Goal: Information Seeking & Learning: Learn about a topic

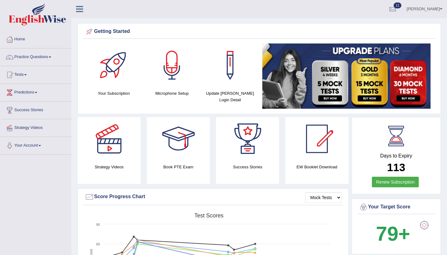
scroll to position [684, 0]
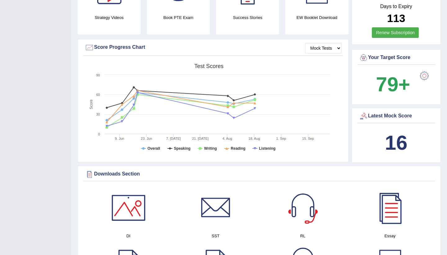
scroll to position [211, 0]
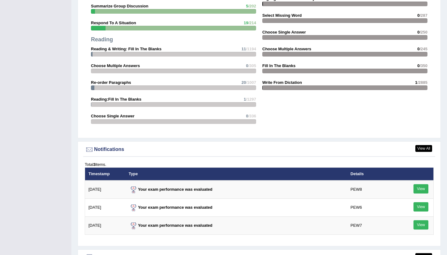
scroll to position [684, 0]
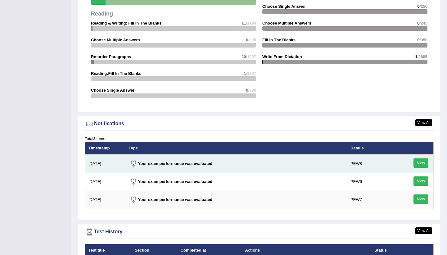
click at [424, 167] on link "View" at bounding box center [421, 162] width 15 height 9
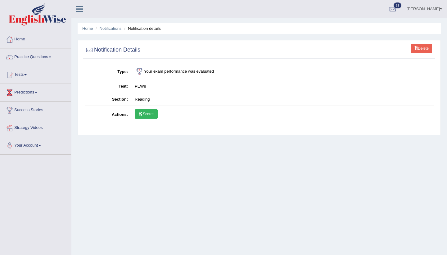
click at [154, 120] on td "Scores" at bounding box center [282, 115] width 303 height 18
click at [151, 115] on link "Scores" at bounding box center [146, 113] width 23 height 9
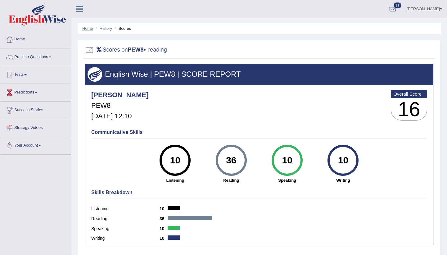
click at [85, 26] on link "Home" at bounding box center [87, 28] width 11 height 5
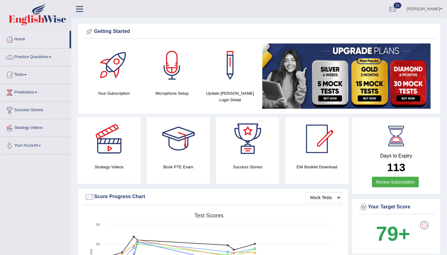
click at [391, 8] on div at bounding box center [392, 9] width 9 height 9
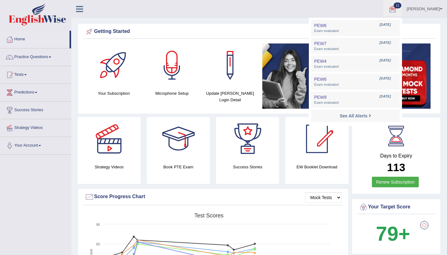
click at [391, 9] on div at bounding box center [392, 9] width 9 height 9
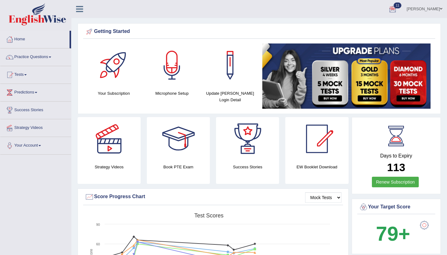
click at [351, 30] on div "Getting Started" at bounding box center [259, 31] width 349 height 9
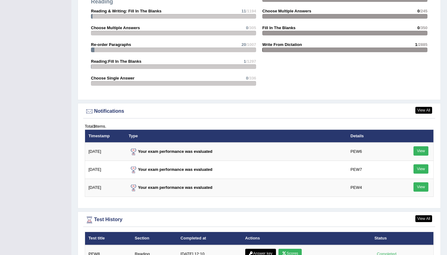
scroll to position [659, 0]
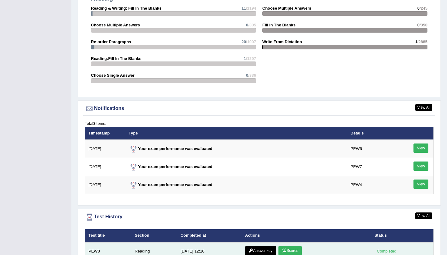
click at [257, 251] on link "Answer key" at bounding box center [260, 250] width 31 height 9
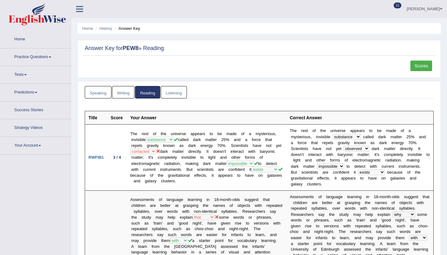
click at [248, 98] on ul "Speaking Writing Reading Listening" at bounding box center [259, 92] width 349 height 13
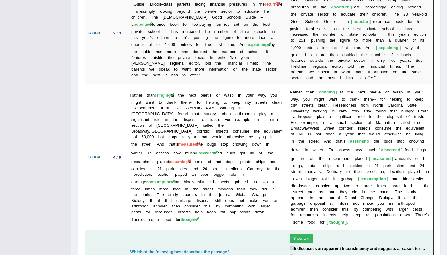
scroll to position [1169, 0]
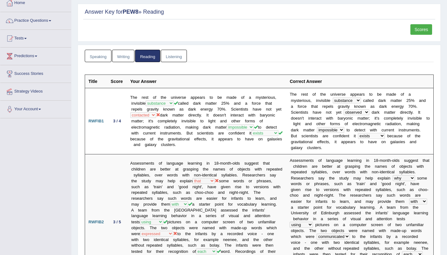
scroll to position [40, 0]
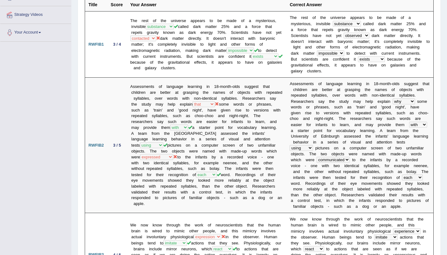
scroll to position [115, 0]
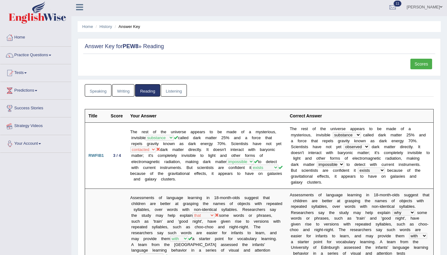
scroll to position [0, 0]
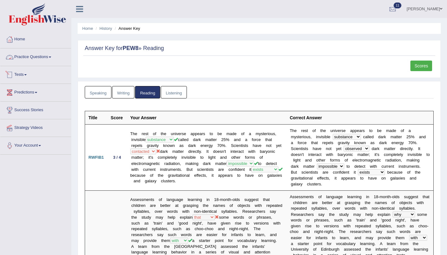
click at [45, 63] on link "Practice Questions" at bounding box center [35, 56] width 71 height 16
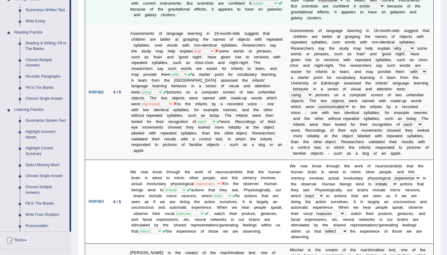
scroll to position [174, 0]
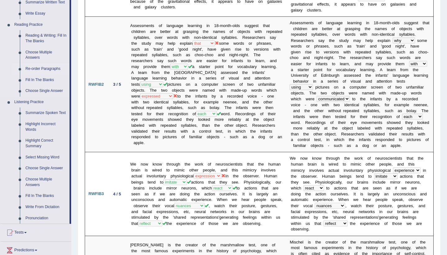
click at [35, 71] on link "Re-order Paragraphs" at bounding box center [46, 68] width 47 height 11
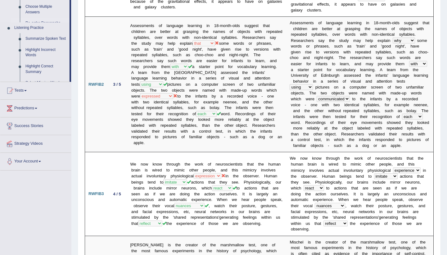
scroll to position [85, 0]
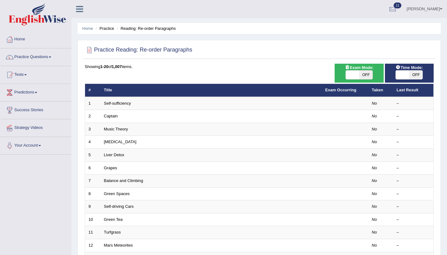
click at [417, 76] on span "OFF" at bounding box center [416, 75] width 13 height 9
checkbox input "true"
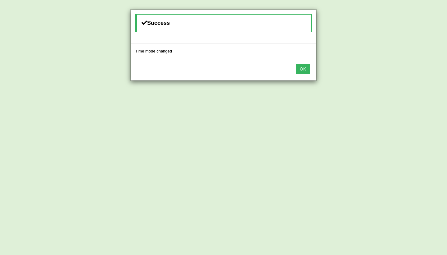
click at [311, 70] on div "OK" at bounding box center [224, 70] width 186 height 22
click at [308, 71] on button "OK" at bounding box center [303, 69] width 14 height 11
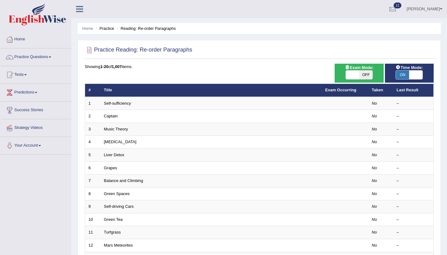
click at [360, 77] on span "OFF" at bounding box center [365, 75] width 13 height 9
checkbox input "true"
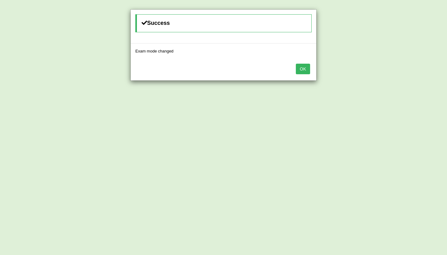
click at [308, 74] on div "OK" at bounding box center [224, 70] width 186 height 22
click at [307, 71] on button "OK" at bounding box center [303, 69] width 14 height 11
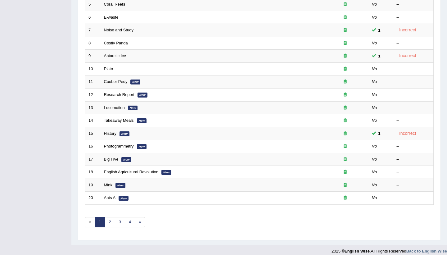
scroll to position [156, 0]
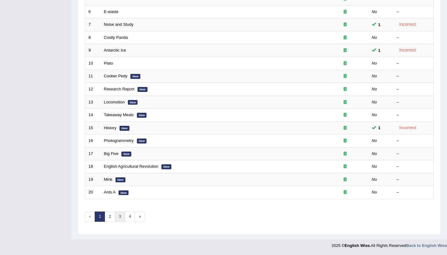
click at [123, 219] on link "3" at bounding box center [120, 217] width 10 height 10
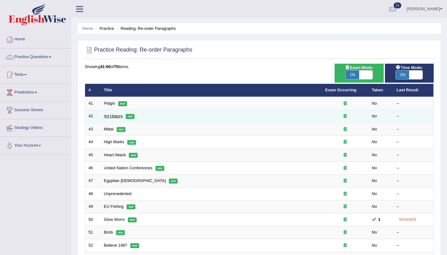
click at [117, 117] on link "Art History" at bounding box center [113, 116] width 19 height 5
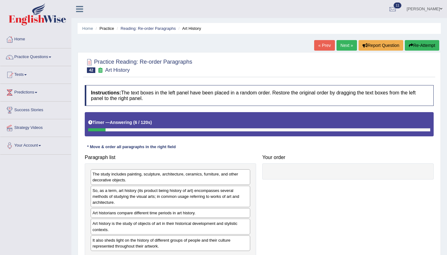
click at [166, 161] on div "Paragraph list The study includes painting, sculpture, architecture, ceramics, …" at bounding box center [171, 204] width 178 height 105
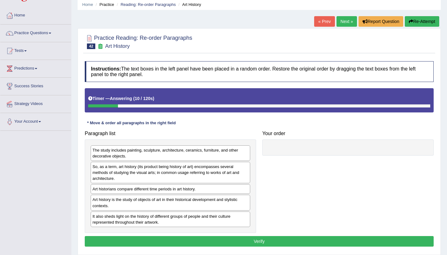
scroll to position [25, 0]
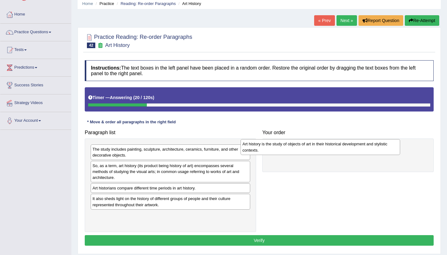
drag, startPoint x: 138, startPoint y: 202, endPoint x: 337, endPoint y: 100, distance: 224.0
click at [333, 139] on div "Art history is the study of objects of art in their historical development and …" at bounding box center [321, 147] width 160 height 16
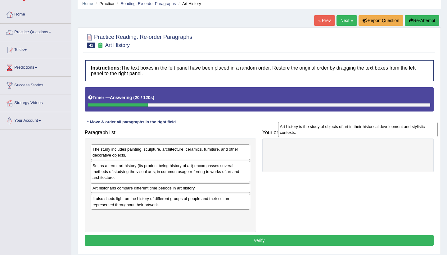
click at [339, 102] on div "Timer — Answering ( 20 / 120s ) Skip" at bounding box center [259, 97] width 342 height 11
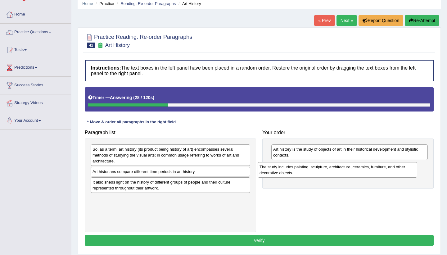
drag, startPoint x: 150, startPoint y: 154, endPoint x: 318, endPoint y: 174, distance: 169.2
click at [319, 172] on div "The study includes painting, sculpture, architecture, ceramics, furniture, and …" at bounding box center [338, 170] width 160 height 16
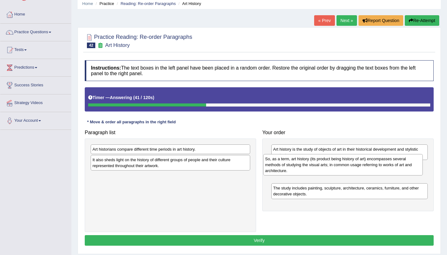
drag, startPoint x: 137, startPoint y: 156, endPoint x: 309, endPoint y: 154, distance: 172.8
click at [309, 156] on div "So, as a term, art history (its product being history of art) encompasses sever…" at bounding box center [343, 164] width 160 height 21
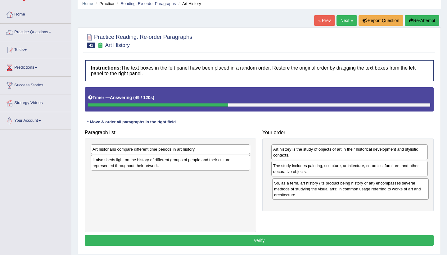
drag, startPoint x: 323, startPoint y: 170, endPoint x: 323, endPoint y: 184, distance: 14.3
click at [323, 184] on div "So, as a term, art history (its product being history of art) encompasses sever…" at bounding box center [350, 188] width 157 height 21
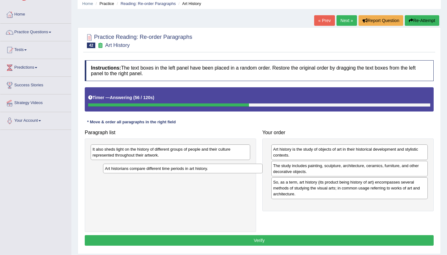
drag, startPoint x: 184, startPoint y: 150, endPoint x: 197, endPoint y: 169, distance: 22.7
click at [197, 169] on div "Art historians compare different time periods in art history." at bounding box center [183, 169] width 160 height 10
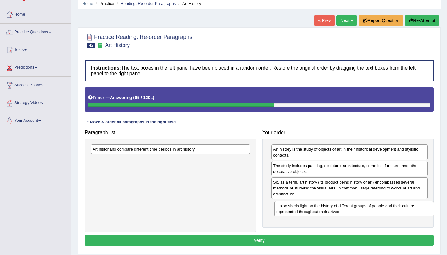
drag, startPoint x: 193, startPoint y: 150, endPoint x: 377, endPoint y: 207, distance: 192.4
click at [377, 207] on div "It also sheds light on the history of different groups of people and their cult…" at bounding box center [355, 209] width 160 height 16
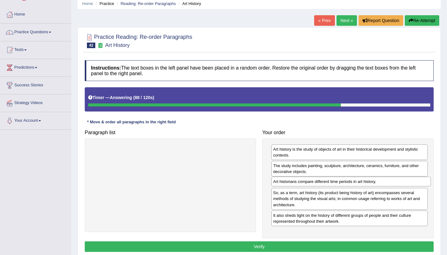
drag, startPoint x: 210, startPoint y: 149, endPoint x: 391, endPoint y: 181, distance: 183.7
click at [391, 181] on div "Art historians compare different time periods in art history." at bounding box center [352, 182] width 160 height 10
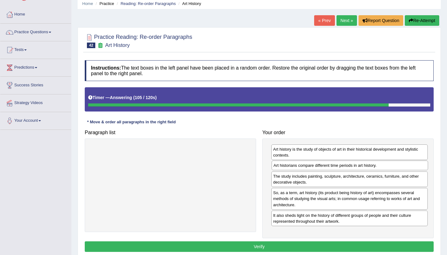
drag, startPoint x: 365, startPoint y: 182, endPoint x: 365, endPoint y: 165, distance: 16.5
click at [365, 165] on div "Art historians compare different time periods in art history." at bounding box center [350, 166] width 157 height 10
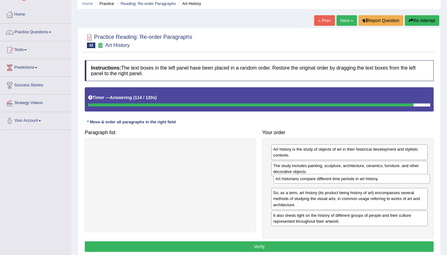
drag, startPoint x: 331, startPoint y: 167, endPoint x: 333, endPoint y: 181, distance: 13.2
click at [333, 181] on div "Art historians compare different time periods in art history." at bounding box center [352, 179] width 157 height 10
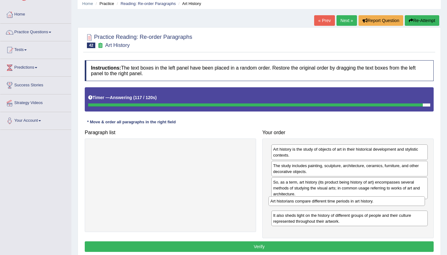
drag, startPoint x: 332, startPoint y: 182, endPoint x: 329, endPoint y: 202, distance: 19.8
click at [329, 202] on div "Art historians compare different time periods in art history." at bounding box center [347, 201] width 157 height 10
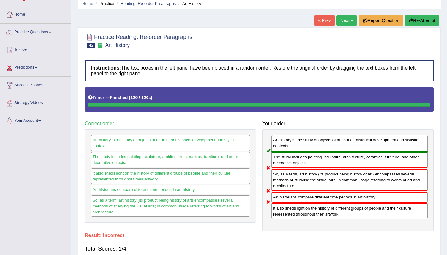
click at [271, 231] on div "Art history is the study of objects of art in their historical development and …" at bounding box center [349, 180] width 172 height 102
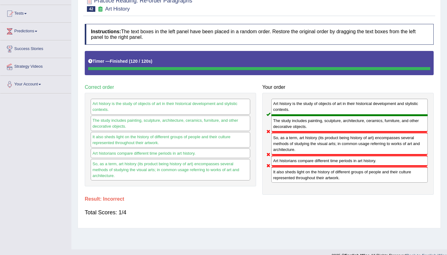
scroll to position [62, 0]
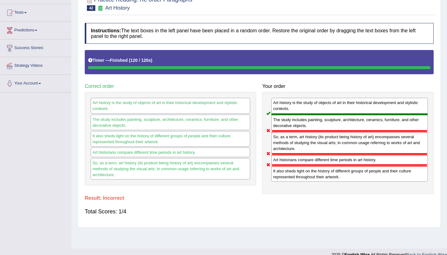
click at [250, 191] on div "Paragraph list Correct order Art history is the study of objects of art in thei…" at bounding box center [259, 122] width 355 height 144
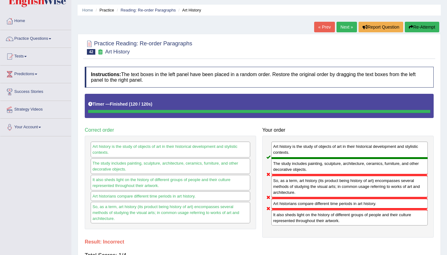
scroll to position [9, 0]
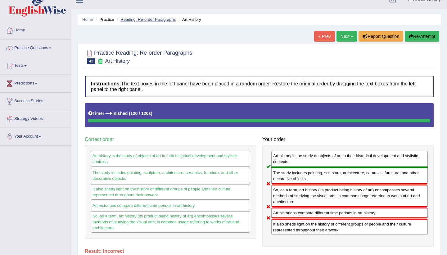
click at [132, 21] on link "Reading: Re-order Paragraphs" at bounding box center [148, 19] width 55 height 5
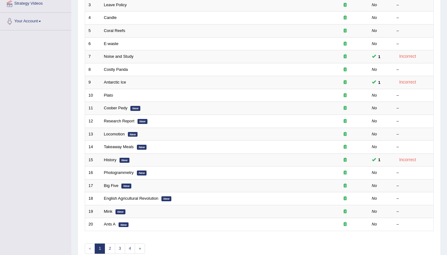
scroll to position [112, 0]
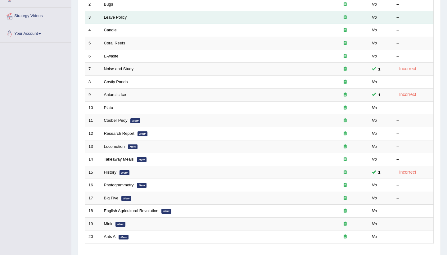
click at [116, 17] on link "Leave Policy" at bounding box center [115, 17] width 23 height 5
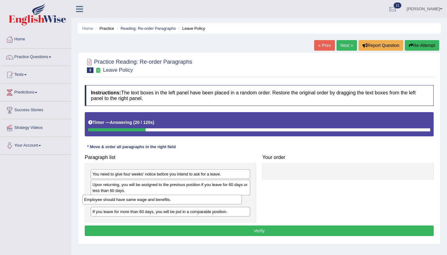
drag, startPoint x: 163, startPoint y: 203, endPoint x: 155, endPoint y: 202, distance: 8.5
click at [155, 202] on div "Employee should have same wage and benefits." at bounding box center [162, 200] width 160 height 10
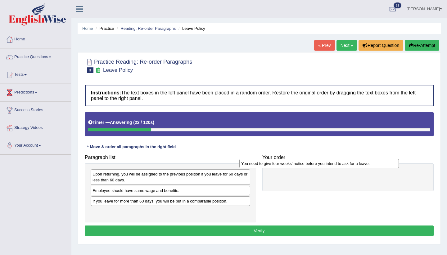
drag, startPoint x: 160, startPoint y: 177, endPoint x: 318, endPoint y: 171, distance: 157.7
click at [318, 168] on div "You need to give four weeks' notice before you intend to ask for a leave." at bounding box center [320, 164] width 160 height 10
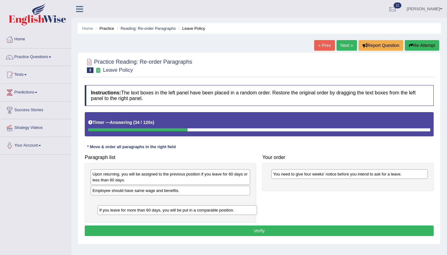
drag, startPoint x: 176, startPoint y: 205, endPoint x: 185, endPoint y: 205, distance: 8.1
click at [184, 211] on div "If you leave for more than 60 days, you will be put in a comparable position." at bounding box center [178, 210] width 160 height 10
click at [198, 178] on div "Upon returning, you will be assigned to the previous position if you leave for …" at bounding box center [172, 178] width 160 height 16
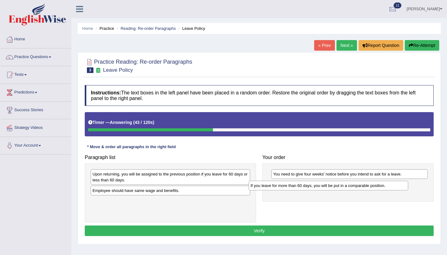
drag, startPoint x: 191, startPoint y: 203, endPoint x: 358, endPoint y: 186, distance: 167.3
click at [358, 186] on div "If you leave for more than 60 days, you will be put in a comparable position." at bounding box center [329, 186] width 160 height 10
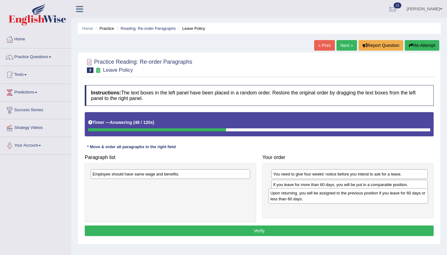
drag, startPoint x: 190, startPoint y: 179, endPoint x: 368, endPoint y: 198, distance: 179.0
click at [368, 198] on div "Upon returning, you will be assigned to the previous position if you leave for …" at bounding box center [349, 196] width 160 height 16
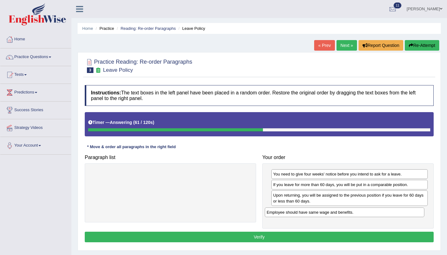
drag, startPoint x: 216, startPoint y: 174, endPoint x: 390, endPoint y: 212, distance: 178.4
click at [390, 212] on div "Employee should have same wage and benefits." at bounding box center [345, 213] width 160 height 10
click at [324, 239] on button "Verify" at bounding box center [259, 237] width 349 height 11
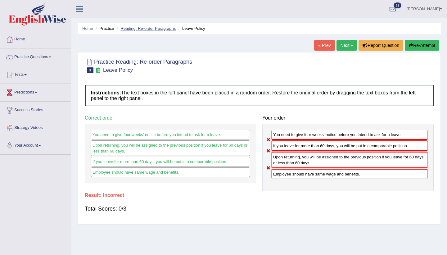
click at [146, 30] on link "Reading: Re-order Paragraphs" at bounding box center [148, 28] width 55 height 5
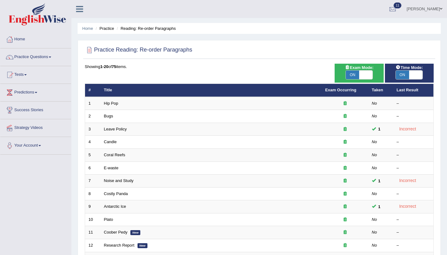
click at [313, 80] on div "Showing 1-20 of 75 items. # Title Exam Occurring Taken Last Result 1 Hip Pop No…" at bounding box center [259, 225] width 349 height 322
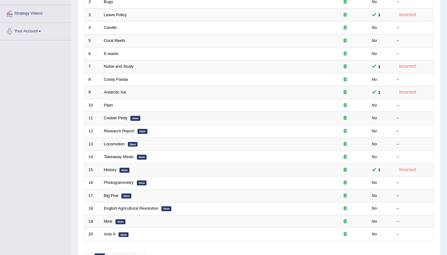
scroll to position [124, 0]
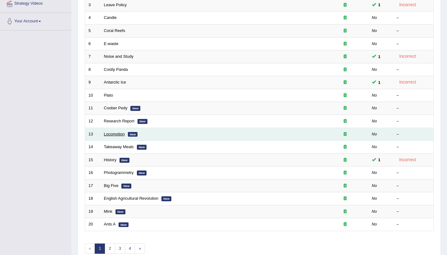
click at [115, 136] on link "Locomotion" at bounding box center [114, 134] width 21 height 5
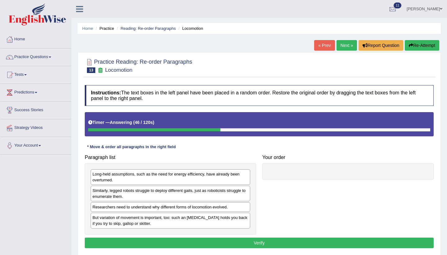
click at [428, 46] on button "Re-Attempt" at bounding box center [422, 45] width 34 height 11
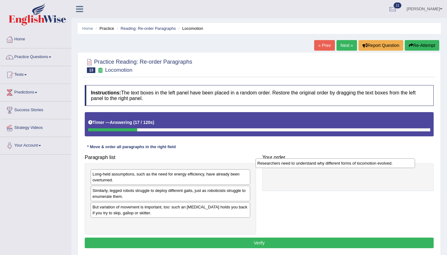
drag, startPoint x: 190, startPoint y: 210, endPoint x: 355, endPoint y: 166, distance: 170.6
click at [355, 166] on div "Researchers need to understand why different forms of locomotion evolved." at bounding box center [336, 163] width 160 height 10
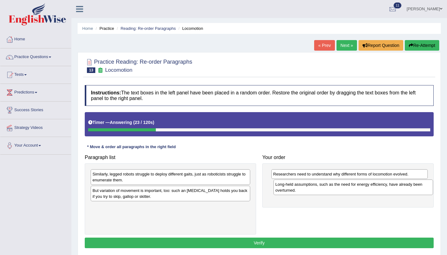
drag, startPoint x: 195, startPoint y: 178, endPoint x: 374, endPoint y: 188, distance: 180.1
click at [374, 188] on div "Long-held assumptions, such as the need for energy efficiency, have already bee…" at bounding box center [354, 188] width 160 height 16
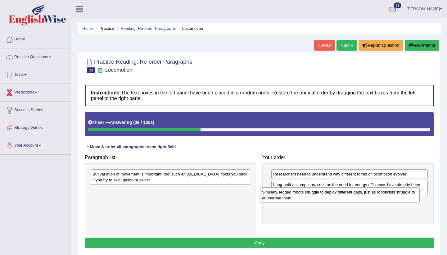
drag, startPoint x: 167, startPoint y: 179, endPoint x: 336, endPoint y: 197, distance: 170.6
click at [336, 197] on div "Similarly, legged robots struggle to deploy different gaits, just as roboticist…" at bounding box center [340, 195] width 160 height 16
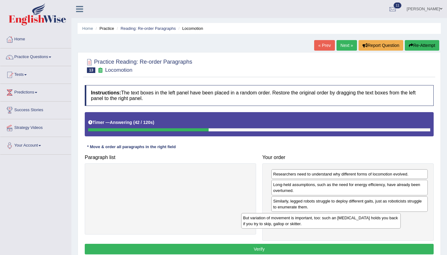
drag, startPoint x: 209, startPoint y: 179, endPoint x: 362, endPoint y: 223, distance: 159.5
click at [362, 223] on div "But variation of movement is important, too: such an ankle brace holds you back…" at bounding box center [321, 221] width 160 height 16
click at [326, 248] on button "Verify" at bounding box center [259, 249] width 349 height 11
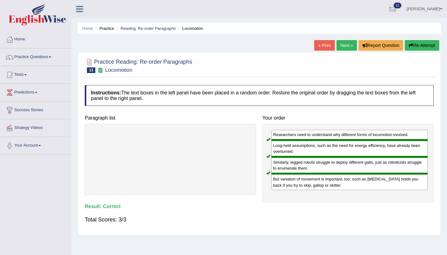
click at [299, 218] on div "Total Scores: 3/3" at bounding box center [259, 219] width 349 height 15
click at [137, 29] on link "Reading: Re-order Paragraphs" at bounding box center [148, 28] width 55 height 5
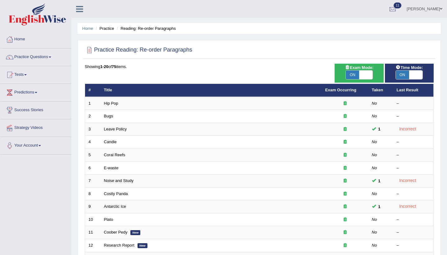
click at [78, 178] on div "Practice Reading: Re-order Paragraphs Time Mode: ON OFF Exam Mode: ON OFF Showi…" at bounding box center [260, 215] width 364 height 351
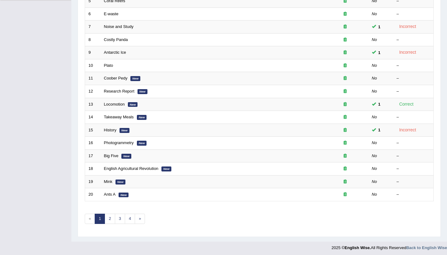
scroll to position [156, 0]
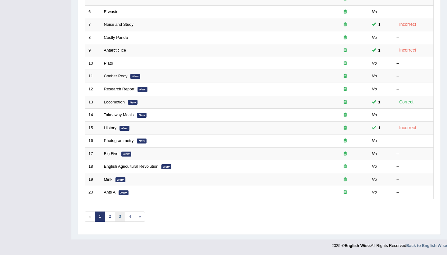
click at [121, 219] on link "3" at bounding box center [120, 217] width 10 height 10
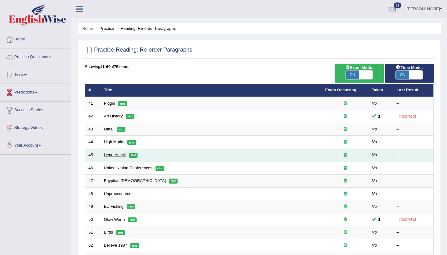
click at [119, 156] on link "Heart Attack" at bounding box center [115, 155] width 22 height 5
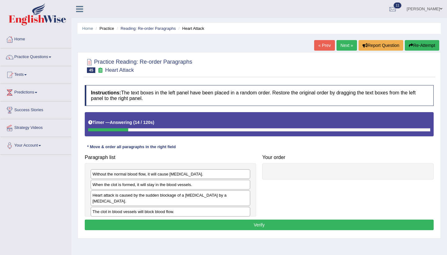
click at [421, 46] on button "Re-Attempt" at bounding box center [422, 45] width 34 height 11
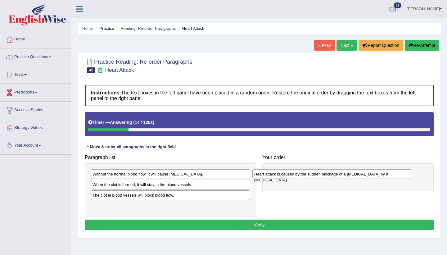
drag, startPoint x: 208, startPoint y: 195, endPoint x: 371, endPoint y: 174, distance: 163.6
click at [371, 174] on div "Heart attack is caused by the sudden blockage of a [MEDICAL_DATA] by a [MEDICAL…" at bounding box center [333, 174] width 160 height 10
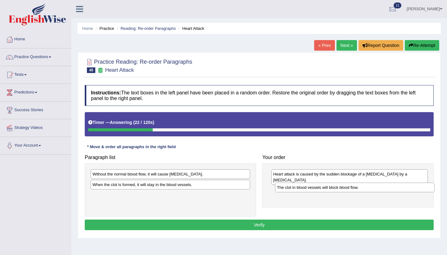
drag, startPoint x: 190, startPoint y: 197, endPoint x: 374, endPoint y: 188, distance: 184.8
click at [374, 188] on div "The clot in blood vessels will block blood flow." at bounding box center [355, 188] width 160 height 10
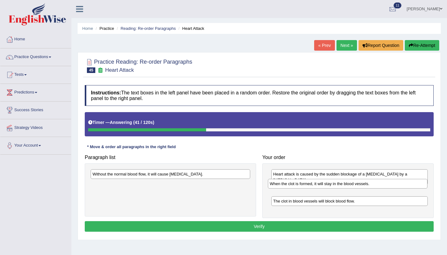
drag, startPoint x: 211, startPoint y: 185, endPoint x: 389, endPoint y: 185, distance: 177.7
click at [389, 185] on div "When the clot is formed, it will stay in the blood vessels." at bounding box center [348, 184] width 160 height 10
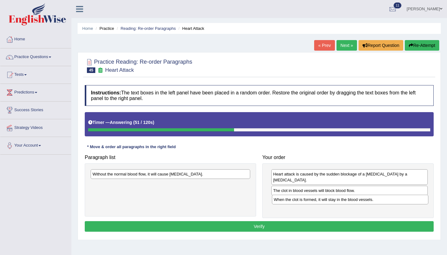
drag, startPoint x: 373, startPoint y: 186, endPoint x: 374, endPoint y: 201, distance: 14.9
click at [374, 201] on div "When the clot is formed, it will stay in the blood vessels." at bounding box center [350, 200] width 157 height 10
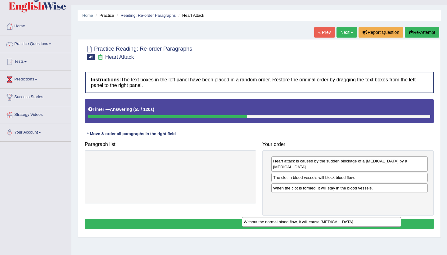
scroll to position [13, 0]
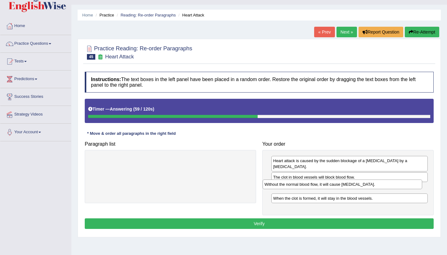
drag, startPoint x: 215, startPoint y: 176, endPoint x: 387, endPoint y: 185, distance: 172.4
click at [387, 185] on div "Without the normal blood flow, it will cause muscle contraction." at bounding box center [343, 185] width 160 height 10
click at [336, 218] on button "Verify" at bounding box center [259, 223] width 349 height 11
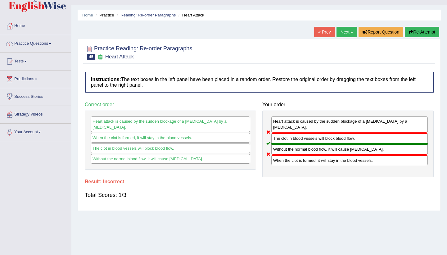
click at [139, 16] on link "Reading: Re-order Paragraphs" at bounding box center [148, 15] width 55 height 5
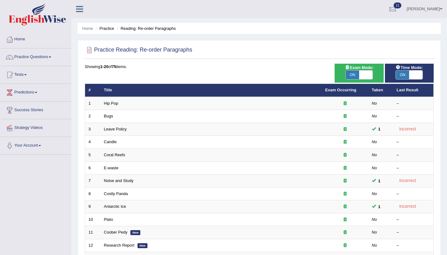
click at [296, 76] on div "Showing 1-20 of 75 items. # Title Exam Occurring Taken Last Result 1 Hip Pop No…" at bounding box center [259, 225] width 349 height 322
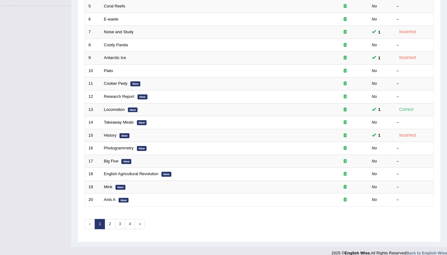
scroll to position [149, 0]
click at [120, 223] on link "3" at bounding box center [120, 224] width 10 height 10
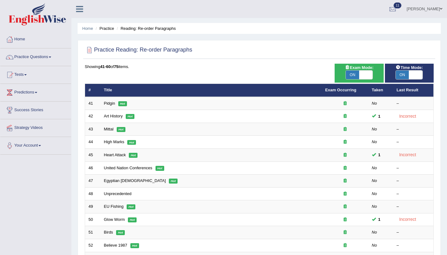
click at [192, 66] on div "Showing 41-60 of 75 items." at bounding box center [259, 67] width 349 height 6
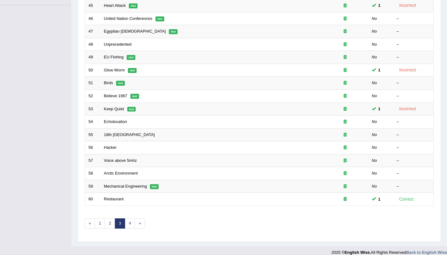
scroll to position [156, 0]
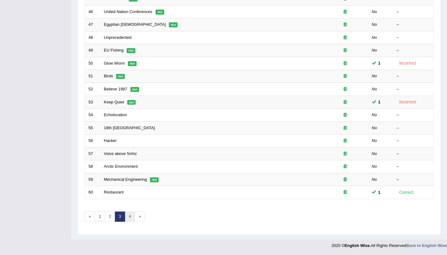
click at [129, 218] on link "4" at bounding box center [130, 217] width 10 height 10
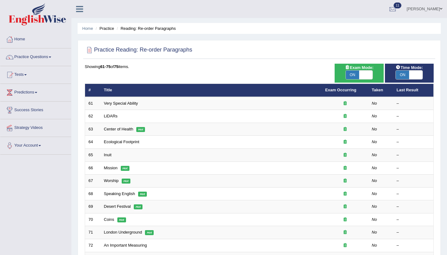
click at [186, 75] on div "Showing 61-75 of 75 items. # Title Exam Occurring Taken Last Result 61 Very Spe…" at bounding box center [259, 193] width 349 height 258
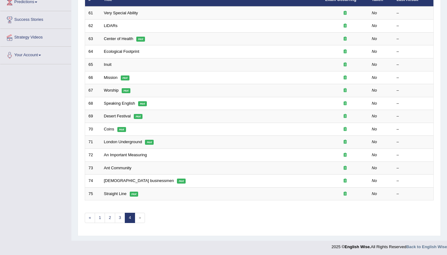
scroll to position [92, 0]
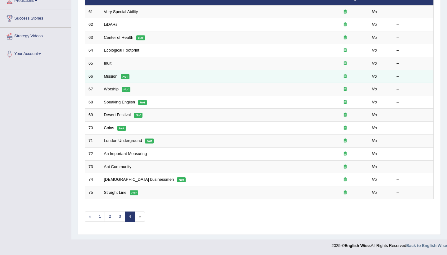
click at [110, 76] on link "Mission" at bounding box center [111, 76] width 14 height 5
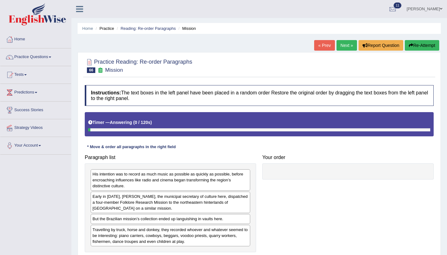
click at [180, 153] on div "Paragraph list His intention was to record as much music as possible as quickly…" at bounding box center [171, 202] width 178 height 101
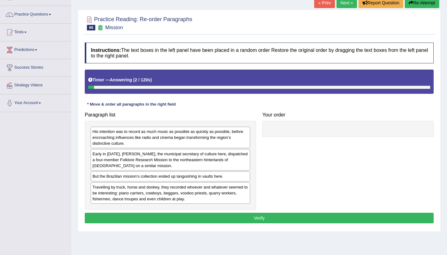
scroll to position [50, 0]
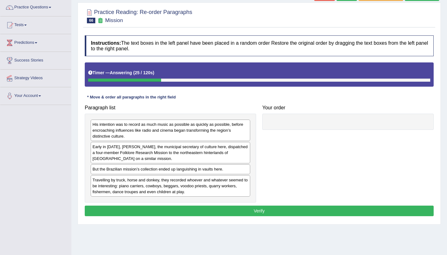
click at [257, 99] on div "Instructions: The text boxes in the left panel have been placed in a random ord…" at bounding box center [259, 126] width 352 height 189
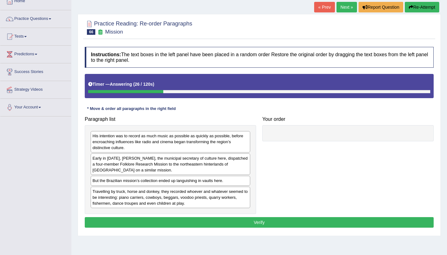
scroll to position [37, 0]
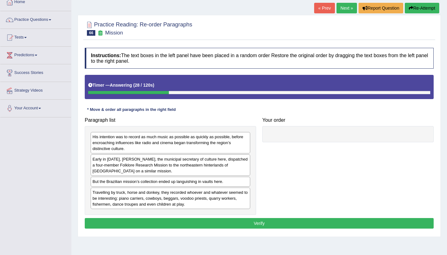
click at [425, 9] on button "Re-Attempt" at bounding box center [422, 8] width 34 height 11
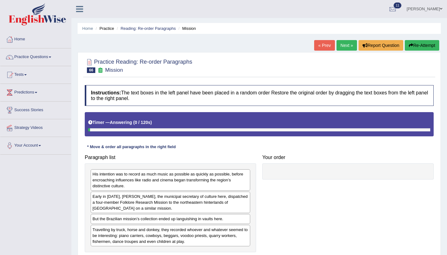
scroll to position [37, 0]
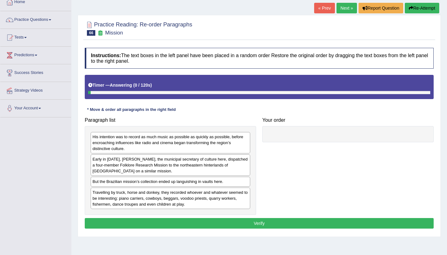
click at [211, 117] on div "Paragraph list His intention was to record as much music as possible as quickly…" at bounding box center [171, 164] width 178 height 101
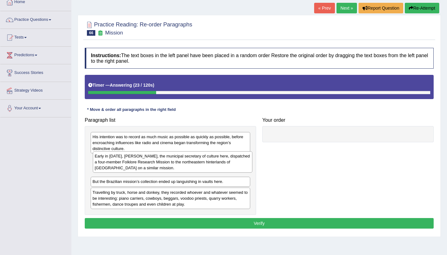
drag, startPoint x: 147, startPoint y: 165, endPoint x: 149, endPoint y: 162, distance: 3.5
click at [149, 162] on div "Early in 1938, Mário de Andrade, the municipal secretary of culture here, dispa…" at bounding box center [173, 161] width 160 height 21
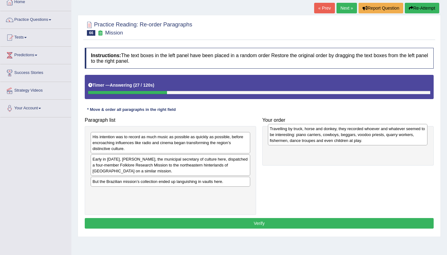
drag, startPoint x: 147, startPoint y: 195, endPoint x: 325, endPoint y: 131, distance: 188.6
click at [325, 131] on div "Travelling by truck, horse and donkey, they recorded whoever and whatever seeme…" at bounding box center [348, 134] width 160 height 21
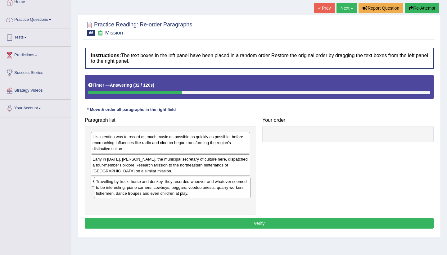
drag, startPoint x: 343, startPoint y: 144, endPoint x: 164, endPoint y: 196, distance: 186.8
click at [164, 196] on div "Travelling by truck, horse and donkey, they recorded whoever and whatever seeme…" at bounding box center [172, 187] width 157 height 21
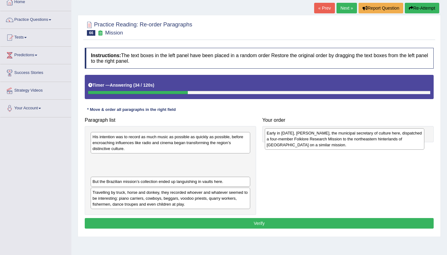
drag, startPoint x: 172, startPoint y: 169, endPoint x: 347, endPoint y: 139, distance: 176.9
click at [347, 139] on div "Early in 1938, Mário de Andrade, the municipal secretary of culture here, dispa…" at bounding box center [345, 138] width 160 height 21
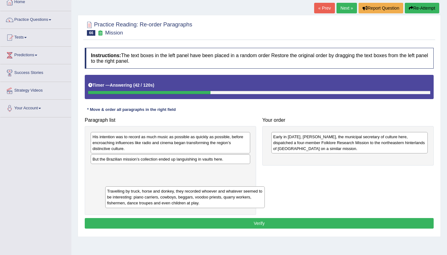
drag, startPoint x: 189, startPoint y: 177, endPoint x: 205, endPoint y: 189, distance: 19.8
click at [205, 189] on div "Travelling by truck, horse and donkey, they recorded whoever and whatever seeme…" at bounding box center [185, 196] width 160 height 21
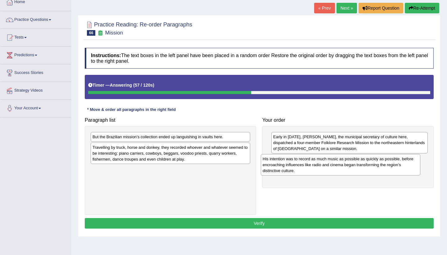
drag, startPoint x: 195, startPoint y: 143, endPoint x: 363, endPoint y: 164, distance: 169.4
click at [363, 164] on div "His intention was to record as much music as possible as quickly as possible, b…" at bounding box center [341, 164] width 160 height 21
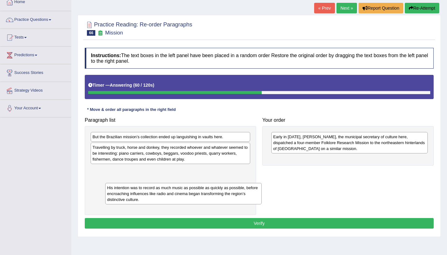
drag, startPoint x: 322, startPoint y: 164, endPoint x: 154, endPoint y: 193, distance: 170.9
click at [154, 193] on div "His intention was to record as much music as possible as quickly as possible, b…" at bounding box center [183, 193] width 157 height 21
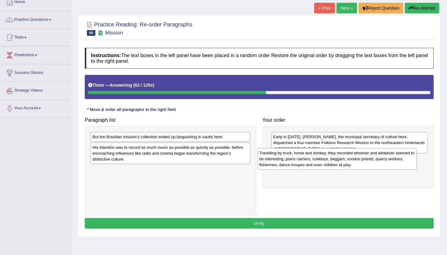
drag, startPoint x: 227, startPoint y: 154, endPoint x: 320, endPoint y: 160, distance: 93.4
click at [320, 160] on div "Travelling by truck, horse and donkey, they recorded whoever and whatever seeme…" at bounding box center [338, 158] width 160 height 21
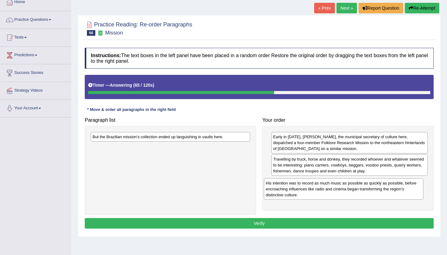
drag, startPoint x: 165, startPoint y: 149, endPoint x: 339, endPoint y: 185, distance: 177.0
click at [339, 185] on div "His intention was to record as much music as possible as quickly as possible, b…" at bounding box center [344, 188] width 160 height 21
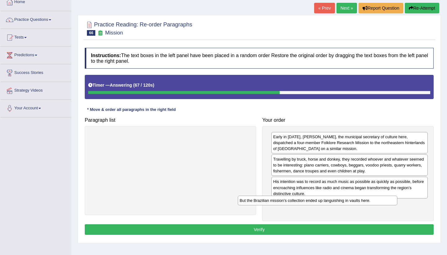
drag, startPoint x: 224, startPoint y: 137, endPoint x: 371, endPoint y: 201, distance: 160.7
click at [371, 201] on div "But the Brazilian mission’s collection ended up languishing in vaults here." at bounding box center [318, 201] width 160 height 10
click at [300, 232] on button "Verify" at bounding box center [259, 229] width 349 height 11
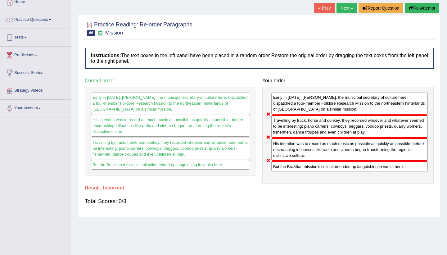
click at [426, 6] on button "Re-Attempt" at bounding box center [422, 8] width 34 height 11
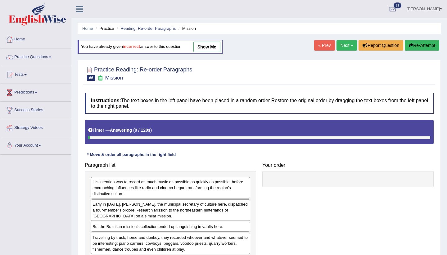
scroll to position [37, 0]
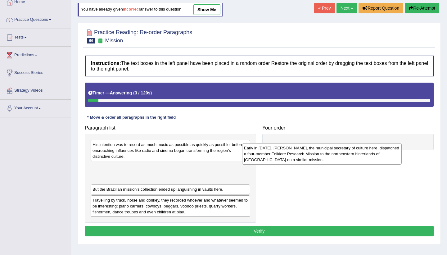
drag, startPoint x: 159, startPoint y: 176, endPoint x: 318, endPoint y: 151, distance: 160.8
click at [320, 151] on div "Early in [DATE], [PERSON_NAME], the municipal secretary of culture here, dispat…" at bounding box center [322, 153] width 160 height 21
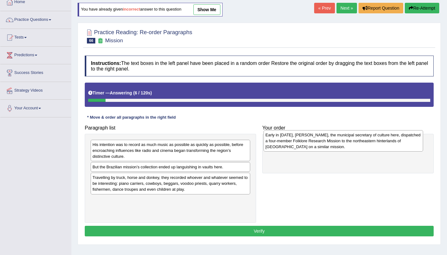
drag, startPoint x: 155, startPoint y: 172, endPoint x: 327, endPoint y: 139, distance: 174.3
click at [327, 139] on div "Early in [DATE], [PERSON_NAME], the municipal secretary of culture here, dispat…" at bounding box center [344, 140] width 160 height 21
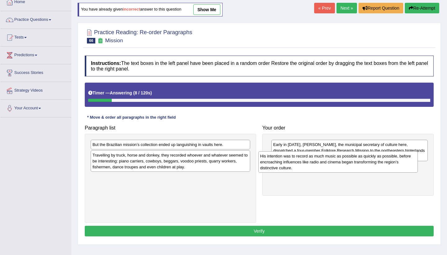
drag, startPoint x: 127, startPoint y: 147, endPoint x: 303, endPoint y: 162, distance: 176.7
click at [303, 162] on div "His intention was to record as much music as possible as quickly as possible, b…" at bounding box center [339, 161] width 160 height 21
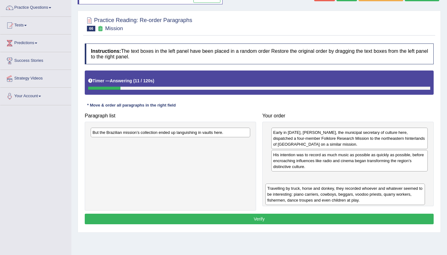
scroll to position [53, 0]
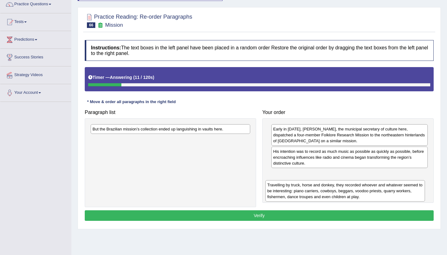
drag, startPoint x: 170, startPoint y: 160, endPoint x: 336, endPoint y: 206, distance: 172.3
click at [336, 206] on div "Paragraph list But the Brazilian mission’s collection ended up languishing in v…" at bounding box center [259, 157] width 355 height 101
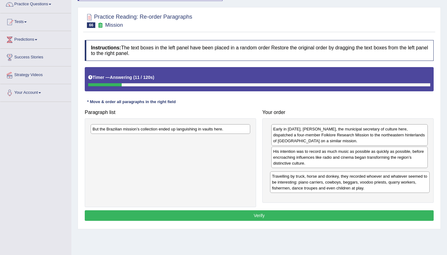
click at [336, 206] on div "Paragraph list But the Brazilian mission’s collection ended up languishing in v…" at bounding box center [259, 157] width 355 height 101
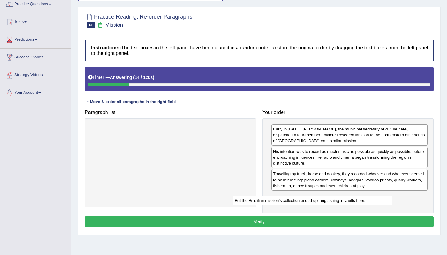
drag, startPoint x: 184, startPoint y: 129, endPoint x: 326, endPoint y: 199, distance: 158.5
click at [326, 199] on div "But the Brazilian mission’s collection ended up languishing in vaults here." at bounding box center [313, 201] width 160 height 10
click at [286, 225] on button "Verify" at bounding box center [259, 222] width 349 height 11
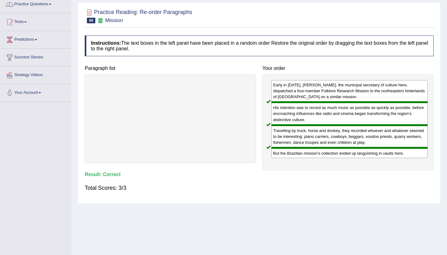
click at [140, 58] on div "Instructions: The text boxes in the left panel have been placed in a random ord…" at bounding box center [259, 116] width 352 height 168
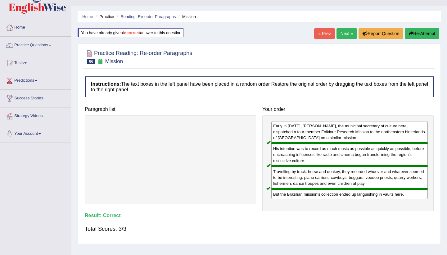
scroll to position [3, 0]
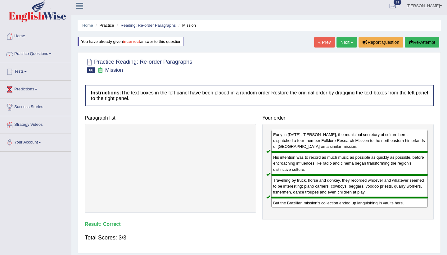
click at [135, 26] on link "Reading: Re-order Paragraphs" at bounding box center [148, 25] width 55 height 5
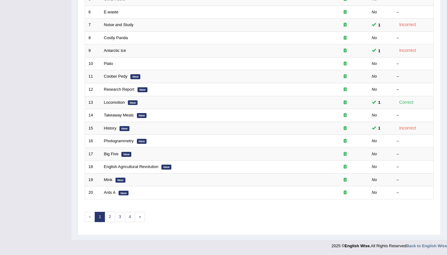
scroll to position [156, 0]
click at [115, 219] on link "3" at bounding box center [120, 217] width 10 height 10
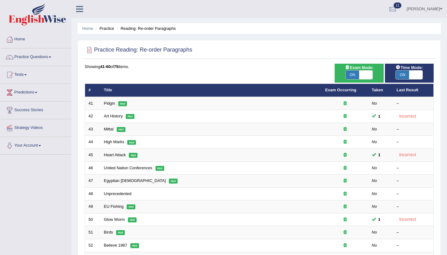
click at [274, 77] on div "Showing 41-60 of 75 items. # Title Exam Occurring Taken Last Result 41 Pidgin H…" at bounding box center [259, 225] width 349 height 322
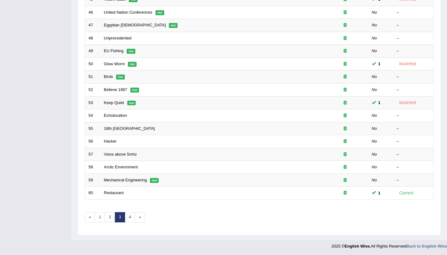
scroll to position [156, 0]
click at [128, 218] on link "4" at bounding box center [130, 217] width 10 height 10
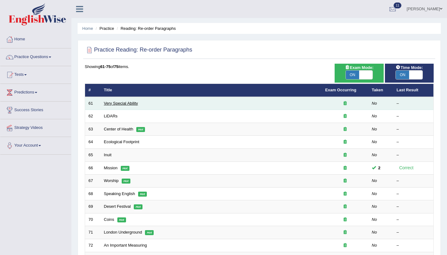
click at [132, 104] on link "Very Special Ability" at bounding box center [121, 103] width 34 height 5
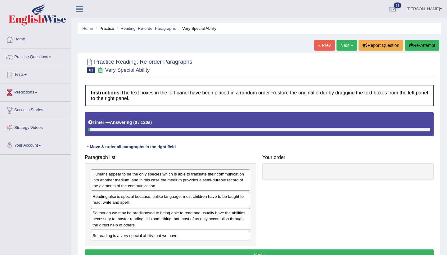
click at [157, 150] on div "* Move & order all paragraphs in the right field" at bounding box center [132, 147] width 94 height 6
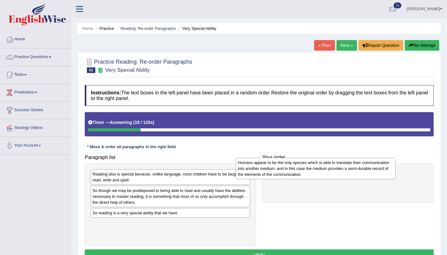
drag, startPoint x: 176, startPoint y: 182, endPoint x: 330, endPoint y: 169, distance: 154.6
click at [330, 169] on div "Humans appear to be the only species which is able to translate their communica…" at bounding box center [316, 168] width 160 height 21
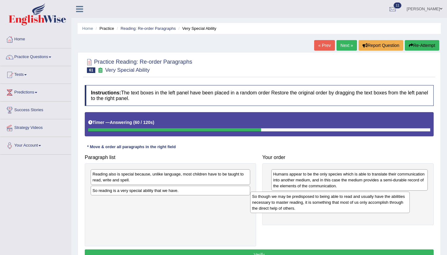
drag, startPoint x: 199, startPoint y: 194, endPoint x: 360, endPoint y: 201, distance: 161.1
click at [360, 201] on div "So though we may be predisposed to being able to read and usually have the abil…" at bounding box center [330, 202] width 160 height 21
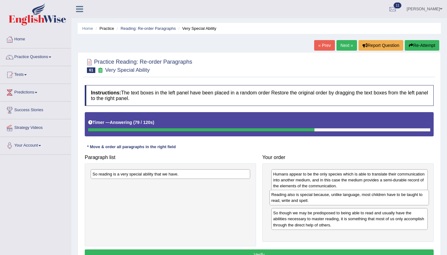
drag, startPoint x: 220, startPoint y: 178, endPoint x: 399, endPoint y: 199, distance: 180.1
click at [399, 199] on div "Reading also is special because, unlike language, most children have to be taug…" at bounding box center [350, 198] width 160 height 16
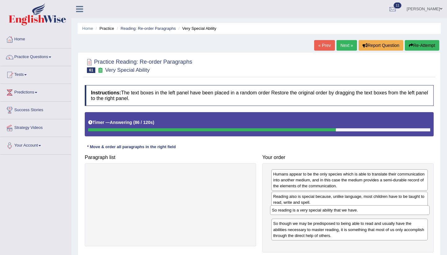
drag, startPoint x: 204, startPoint y: 175, endPoint x: 383, endPoint y: 211, distance: 183.4
click at [383, 211] on div "So reading is a very special ability that we have." at bounding box center [350, 210] width 160 height 10
click at [354, 145] on div "Instructions: The text boxes in the left panel have been placed in a random ord…" at bounding box center [259, 176] width 352 height 189
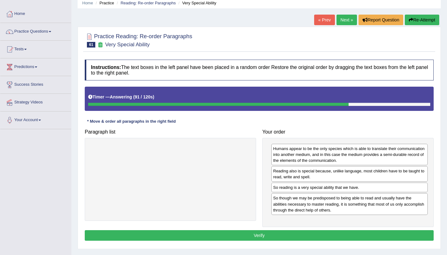
scroll to position [37, 0]
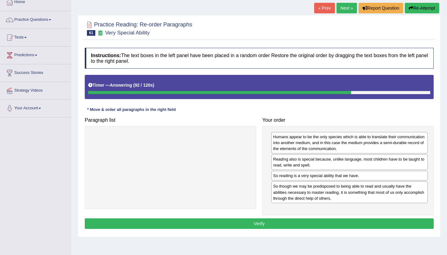
click at [281, 226] on button "Verify" at bounding box center [259, 223] width 349 height 11
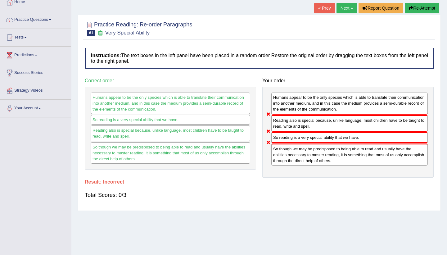
click at [239, 35] on div at bounding box center [259, 28] width 349 height 19
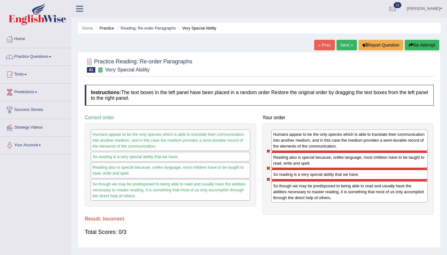
scroll to position [0, 0]
click at [145, 30] on link "Reading: Re-order Paragraphs" at bounding box center [148, 28] width 55 height 5
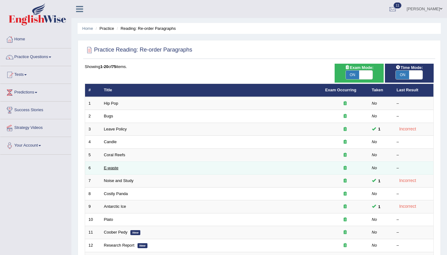
click at [115, 170] on link "E-waste" at bounding box center [111, 168] width 15 height 5
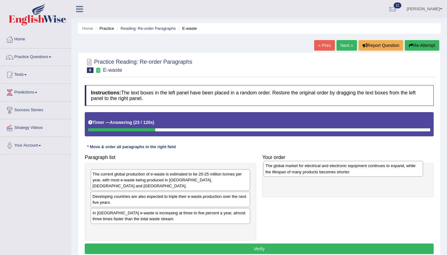
drag, startPoint x: 191, startPoint y: 228, endPoint x: 364, endPoint y: 170, distance: 182.5
click at [364, 170] on div "The global market for electrical and electronic equipment continues to expand, …" at bounding box center [344, 169] width 160 height 16
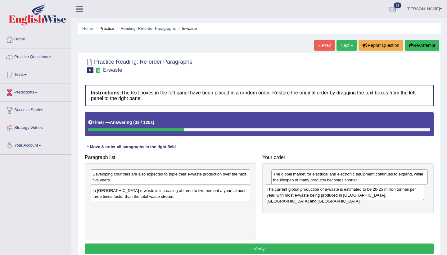
drag, startPoint x: 171, startPoint y: 176, endPoint x: 345, endPoint y: 191, distance: 174.9
click at [345, 191] on div "The current global production of e-waste is estimated to be 20-25 million tonne…" at bounding box center [345, 193] width 160 height 16
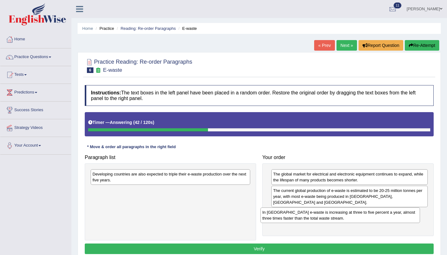
drag, startPoint x: 178, startPoint y: 192, endPoint x: 348, endPoint y: 213, distance: 171.3
click at [348, 213] on div "In Europe e-waste is increasing at three to five percent a year, almost three t…" at bounding box center [341, 216] width 160 height 16
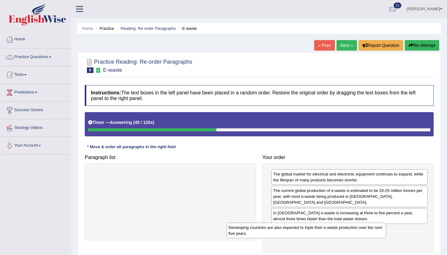
drag, startPoint x: 187, startPoint y: 180, endPoint x: 324, endPoint y: 235, distance: 147.7
click at [324, 235] on div "Developing countries are also expected to triple their e-waste production over …" at bounding box center [307, 231] width 160 height 16
click at [439, 168] on div "Practice Reading: Re-order Paragraphs 6 E-waste Instructions: The text boxes in…" at bounding box center [260, 163] width 364 height 222
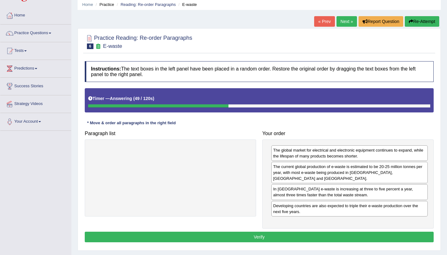
scroll to position [25, 0]
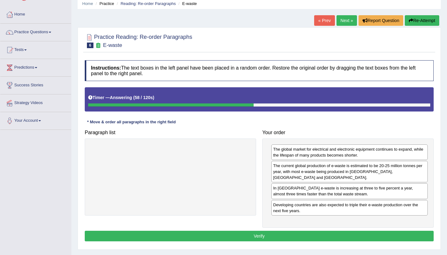
click at [302, 236] on button "Verify" at bounding box center [259, 236] width 349 height 11
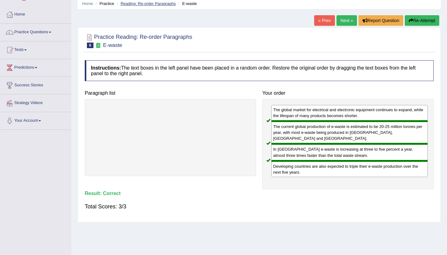
click at [127, 6] on link "Reading: Re-order Paragraphs" at bounding box center [148, 3] width 55 height 5
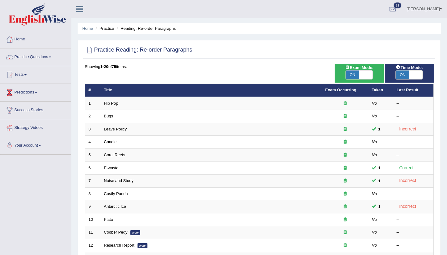
click at [208, 78] on div "Showing 1-20 of 75 items. # Title Exam Occurring Taken Last Result 1 Hip Pop No…" at bounding box center [259, 225] width 349 height 322
